Goal: Find specific page/section: Find specific page/section

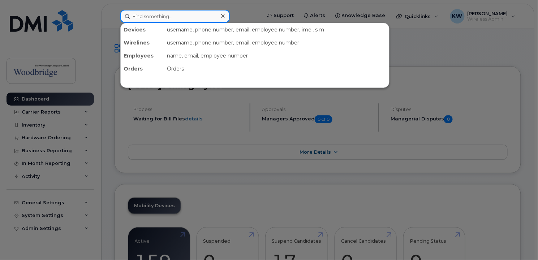
click at [178, 18] on input at bounding box center [175, 16] width 110 height 13
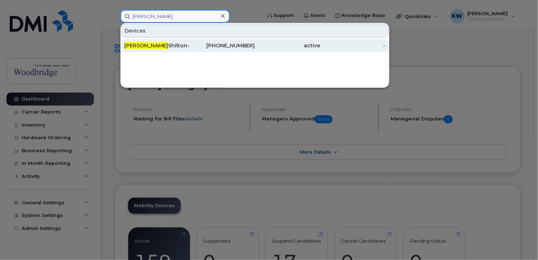
type input "[PERSON_NAME]"
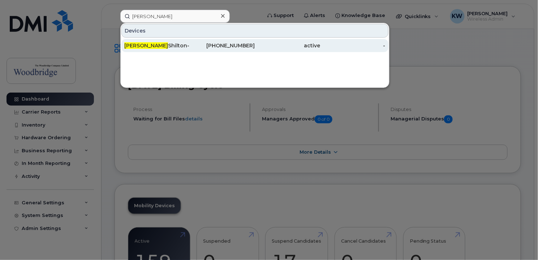
click at [162, 44] on div "[PERSON_NAME]-cell" at bounding box center [156, 45] width 65 height 7
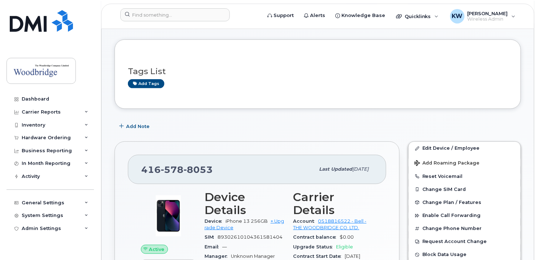
scroll to position [108, 0]
